Goal: Task Accomplishment & Management: Manage account settings

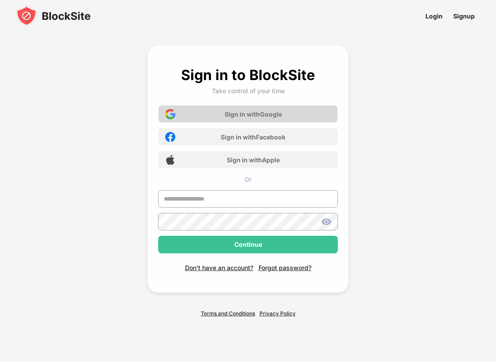
click at [271, 115] on div "Sign in with Google" at bounding box center [253, 114] width 57 height 7
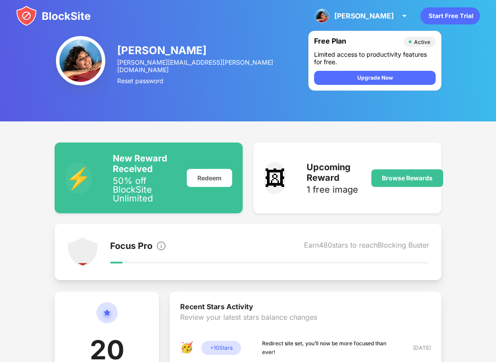
click at [43, 15] on img at bounding box center [53, 15] width 75 height 21
